Goal: Task Accomplishment & Management: Manage account settings

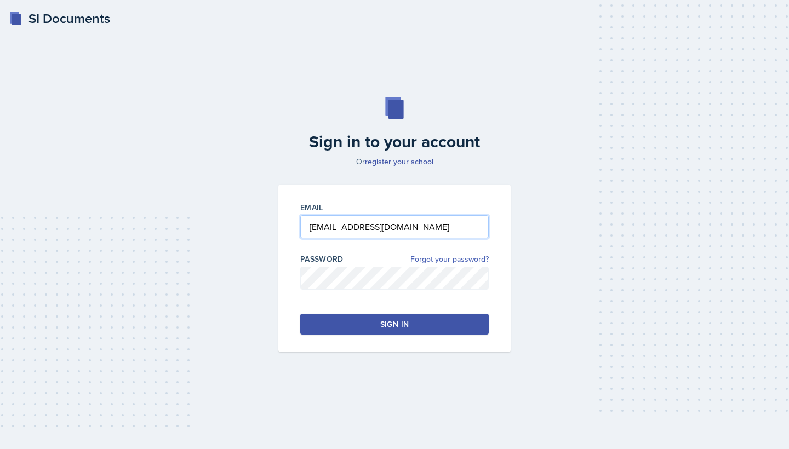
type input "[EMAIL_ADDRESS][DOMAIN_NAME]"
click at [438, 261] on link "Forgot your password?" at bounding box center [449, 260] width 78 height 12
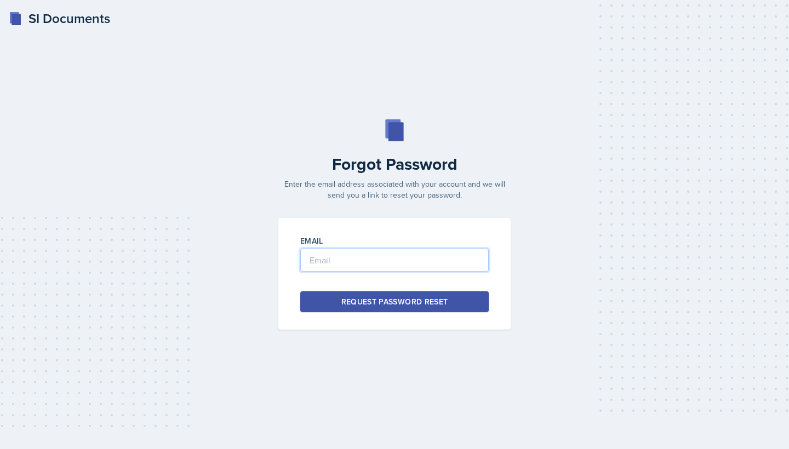
click at [414, 259] on input "email" at bounding box center [394, 260] width 188 height 23
type input "[EMAIL_ADDRESS][DOMAIN_NAME]"
click at [384, 303] on div "Request Password Reset" at bounding box center [394, 301] width 107 height 11
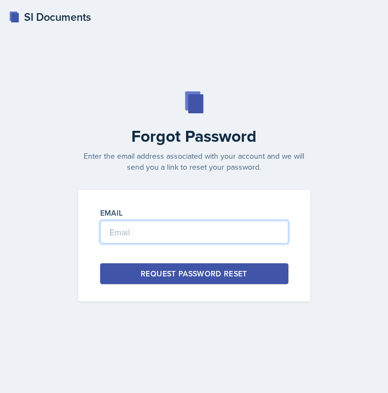
click at [139, 234] on input "email" at bounding box center [194, 232] width 188 height 23
type input "williams@uhd.edu"
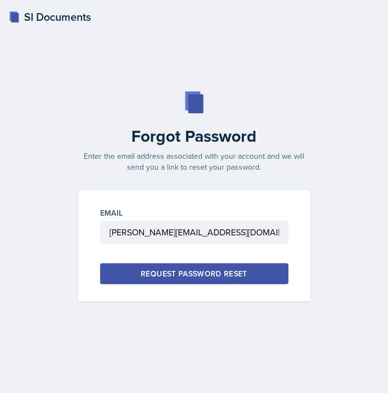
click at [187, 272] on div "Request Password Reset" at bounding box center [194, 273] width 107 height 11
